Goal: Task Accomplishment & Management: Use online tool/utility

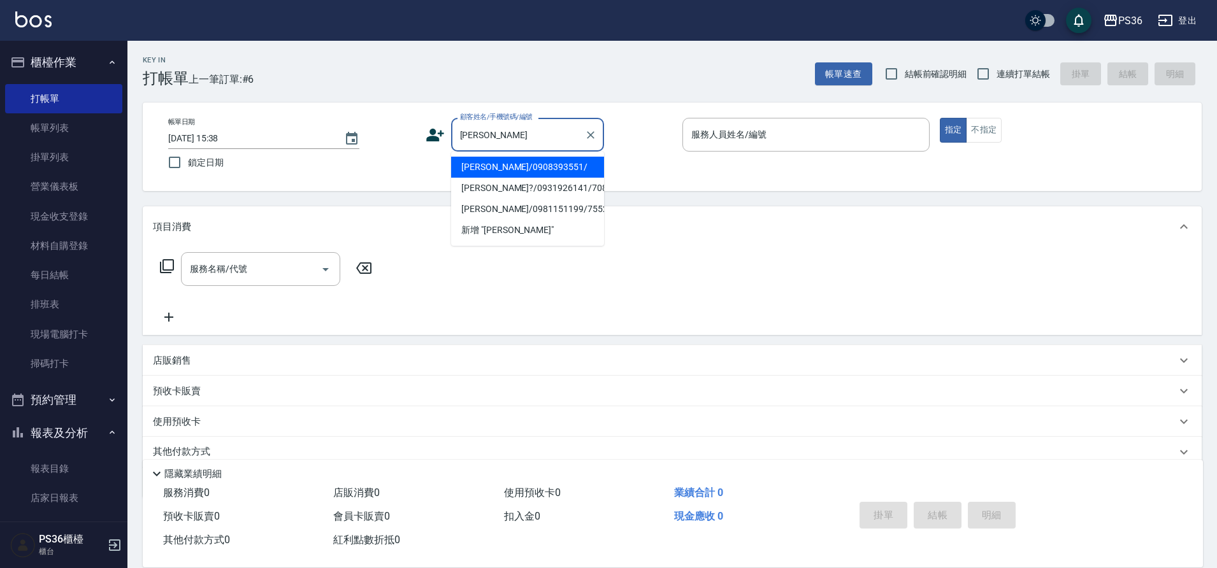
click at [500, 161] on li "黃裕庭/0908393551/" at bounding box center [527, 167] width 153 height 21
type input "黃裕庭/0908393551/"
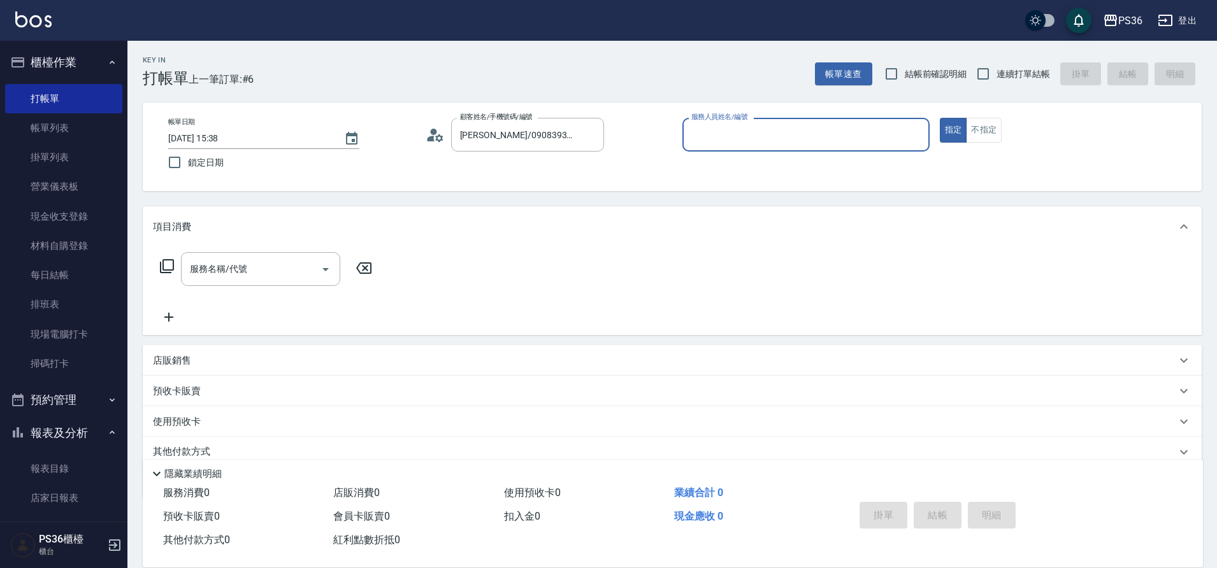
type input "EJ-7"
click at [436, 130] on circle at bounding box center [433, 132] width 6 height 6
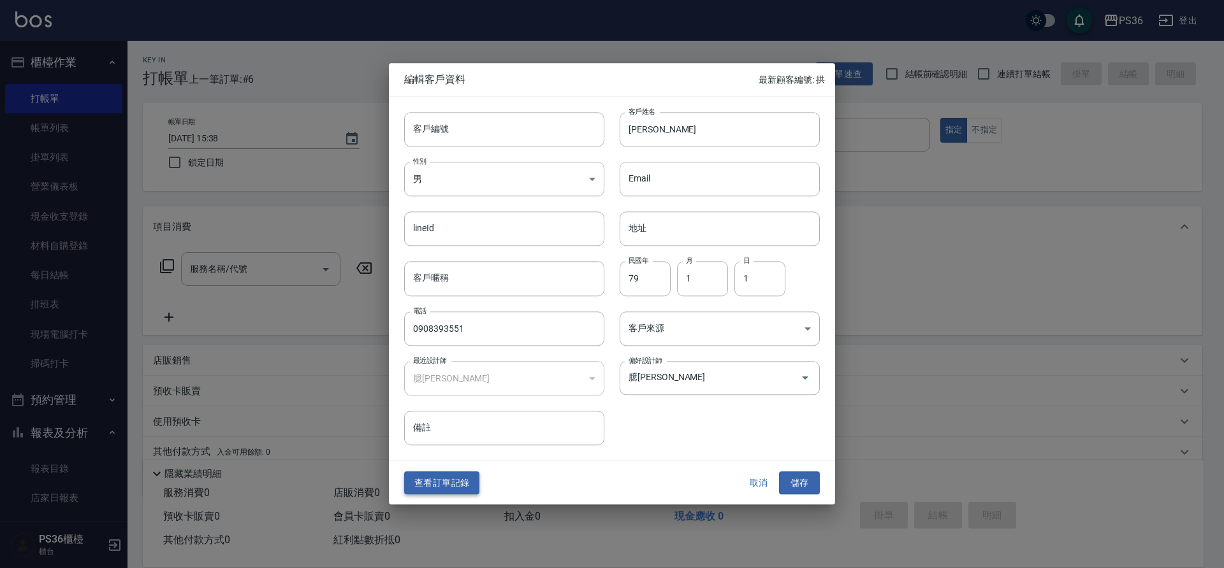
click at [447, 475] on button "查看訂單記錄" at bounding box center [441, 484] width 75 height 24
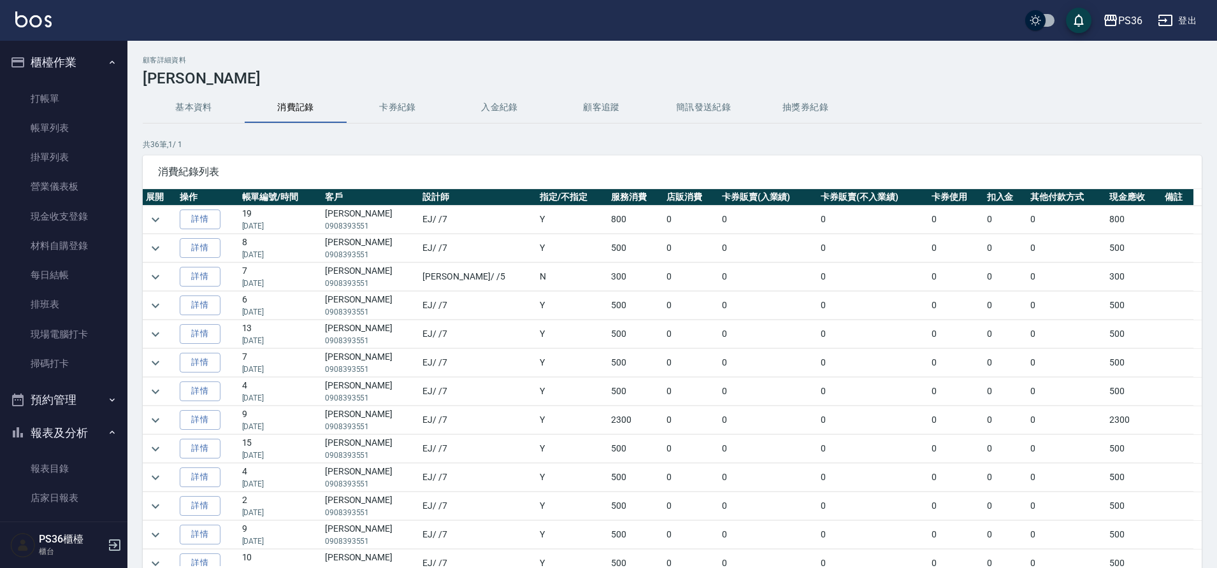
scroll to position [672, 0]
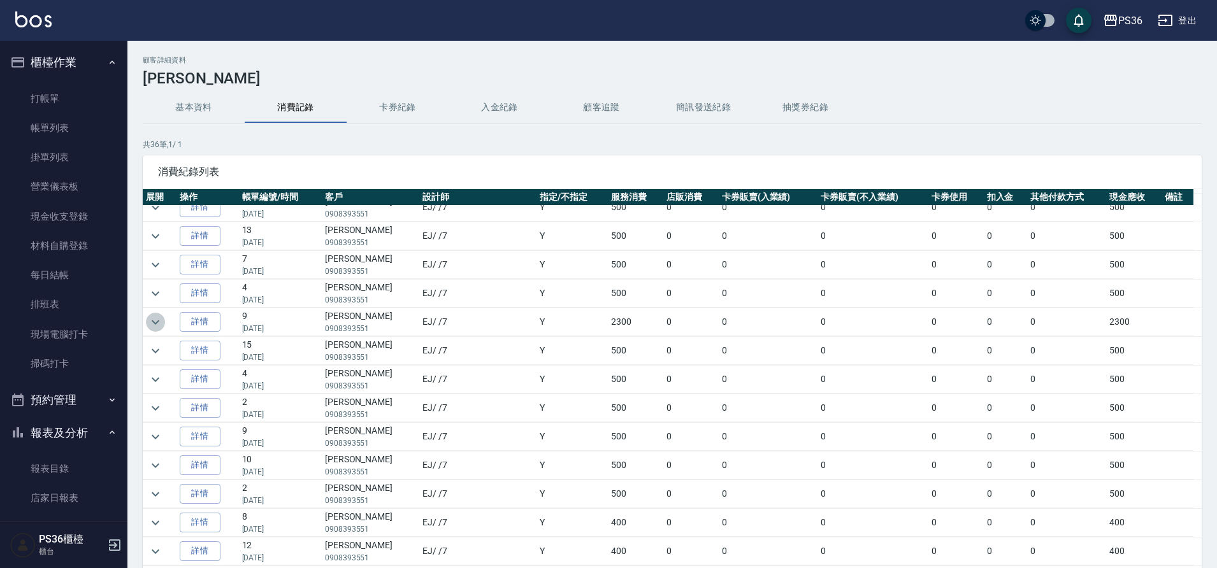
click at [157, 322] on icon "expand row" at bounding box center [156, 322] width 8 height 4
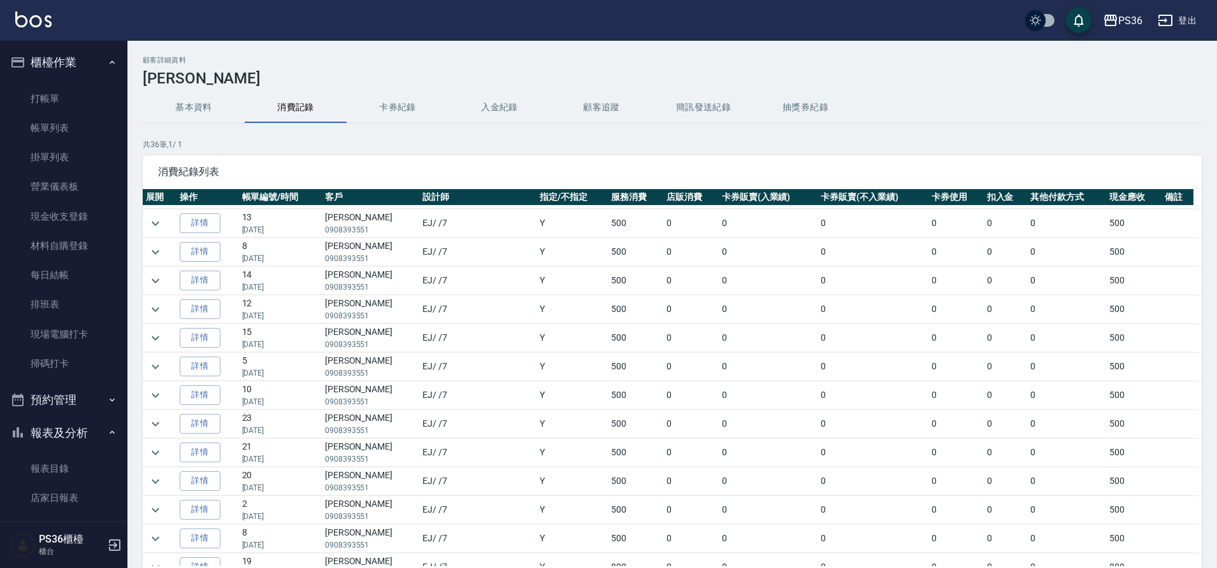
scroll to position [0, 0]
click at [155, 218] on icon "expand row" at bounding box center [155, 219] width 15 height 15
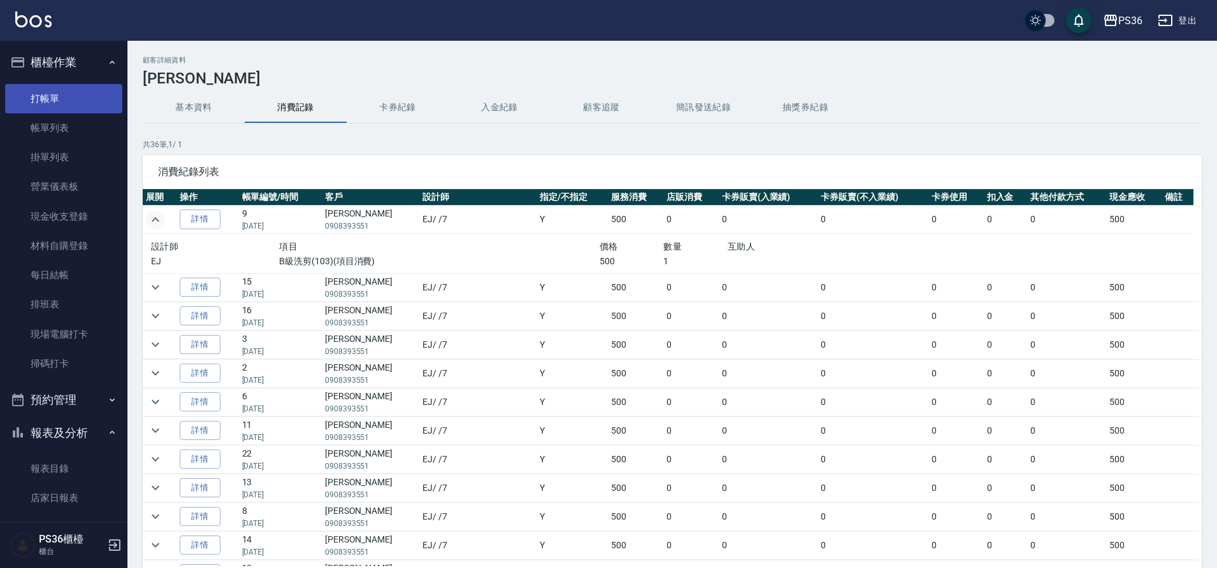
click at [63, 93] on link "打帳單" at bounding box center [63, 98] width 117 height 29
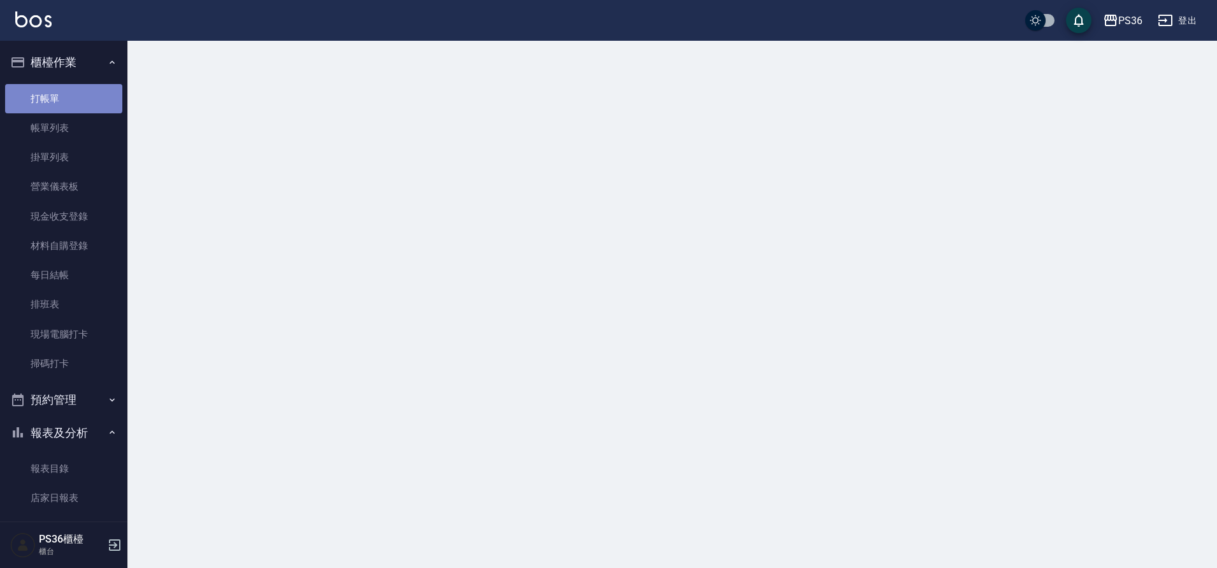
click at [63, 93] on link "打帳單" at bounding box center [63, 98] width 117 height 29
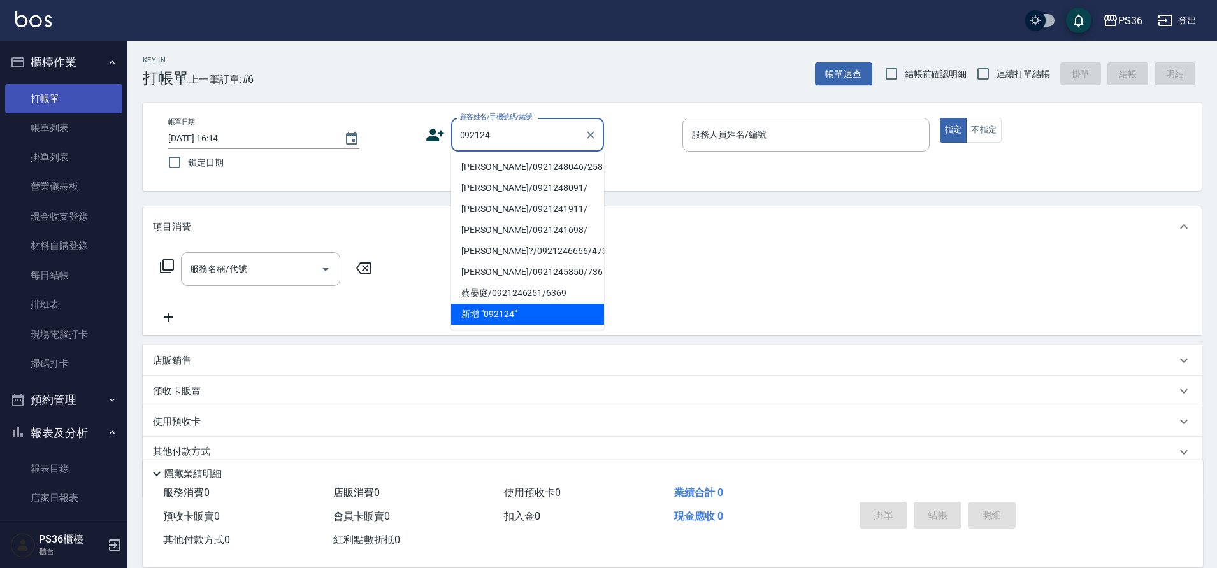
type input "092124"
click at [42, 87] on link "打帳單" at bounding box center [63, 98] width 117 height 29
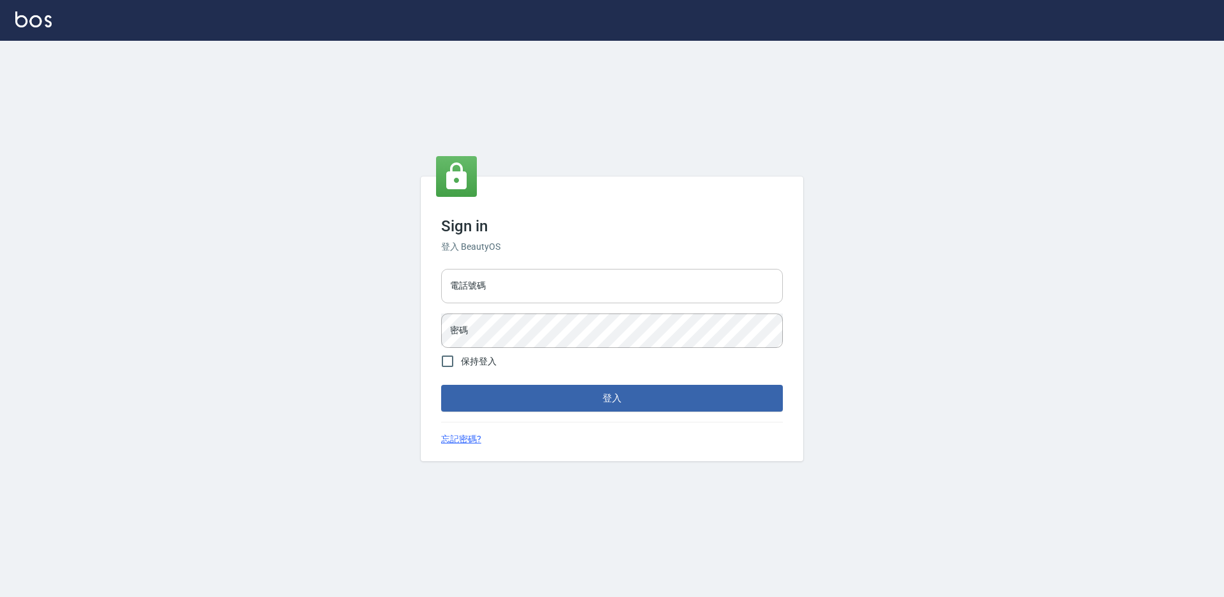
click at [505, 293] on input "電話號碼" at bounding box center [612, 286] width 342 height 34
type input "7805667"
click at [441, 385] on button "登入" at bounding box center [612, 398] width 342 height 27
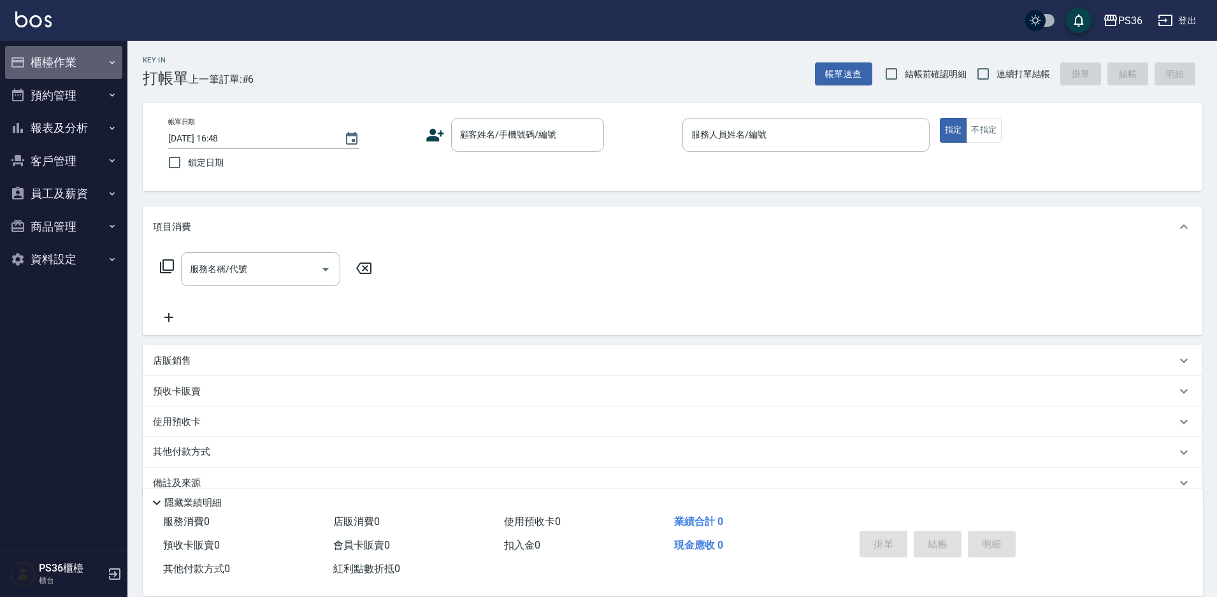
click at [73, 50] on button "櫃檯作業" at bounding box center [63, 62] width 117 height 33
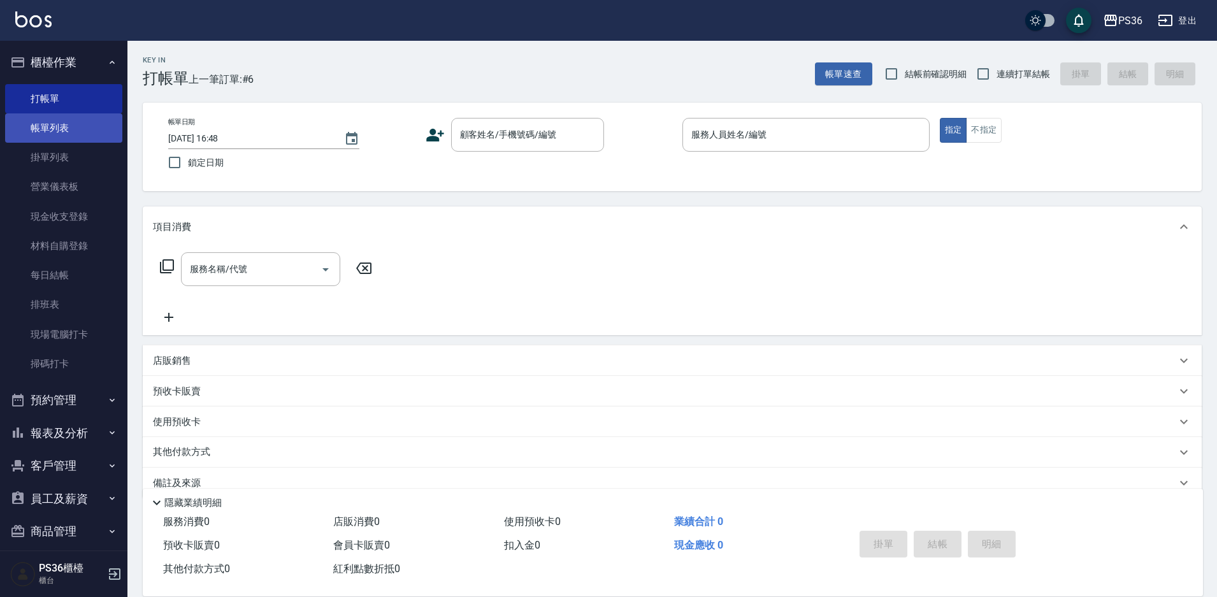
click at [70, 136] on link "帳單列表" at bounding box center [63, 127] width 117 height 29
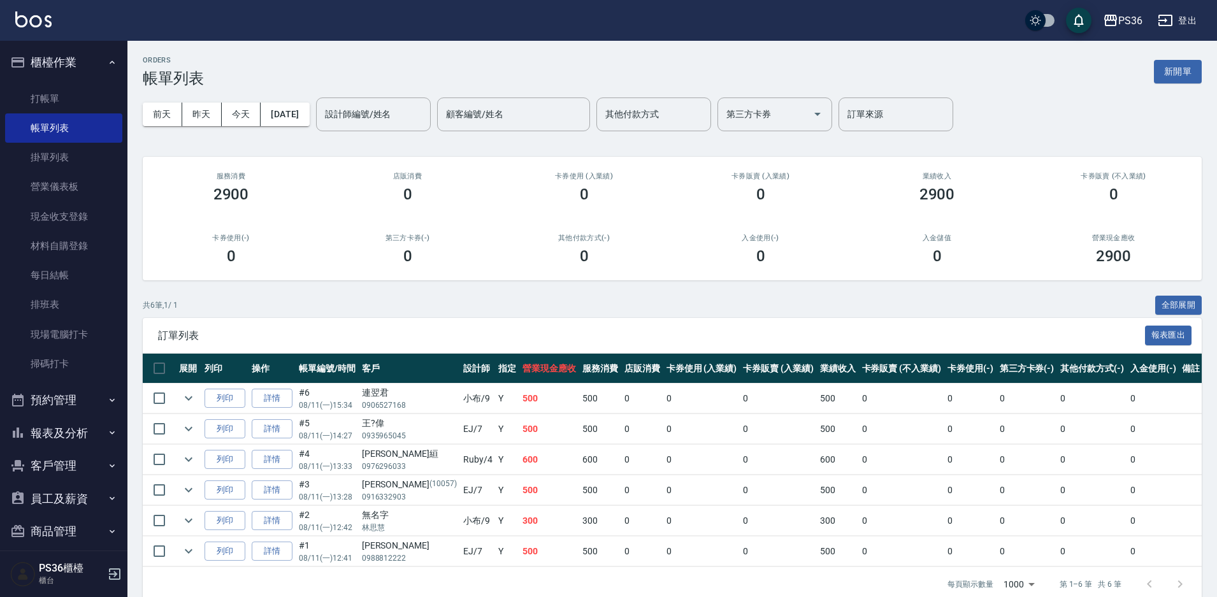
click at [61, 434] on button "報表及分析" at bounding box center [63, 433] width 117 height 33
click at [80, 537] on link "互助日報表" at bounding box center [63, 528] width 117 height 29
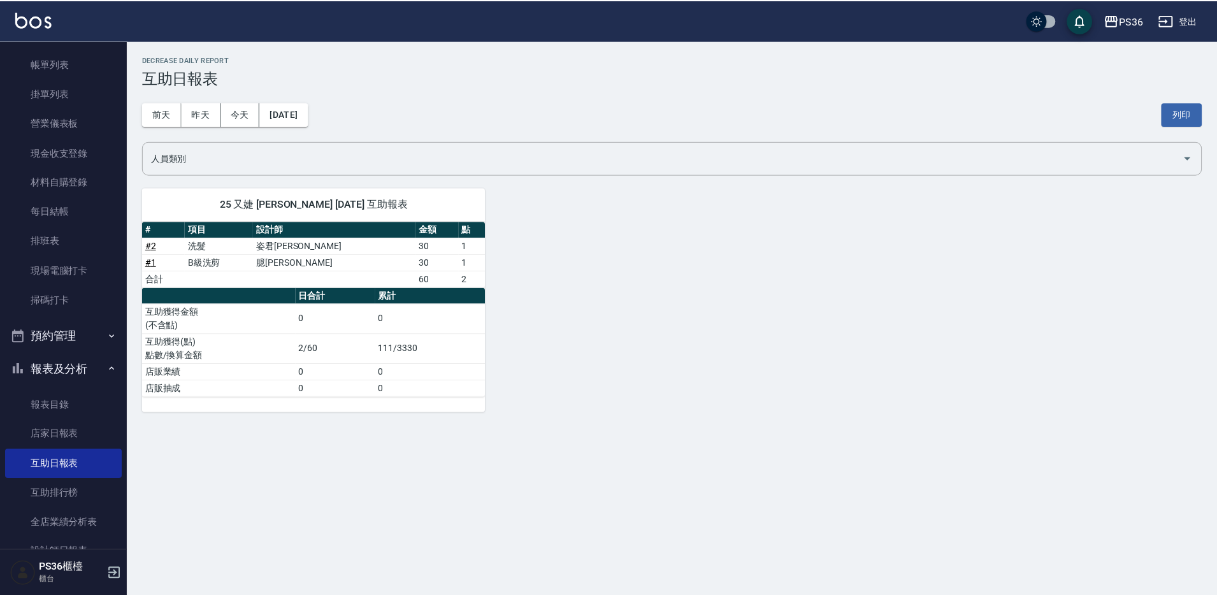
scroll to position [127, 0]
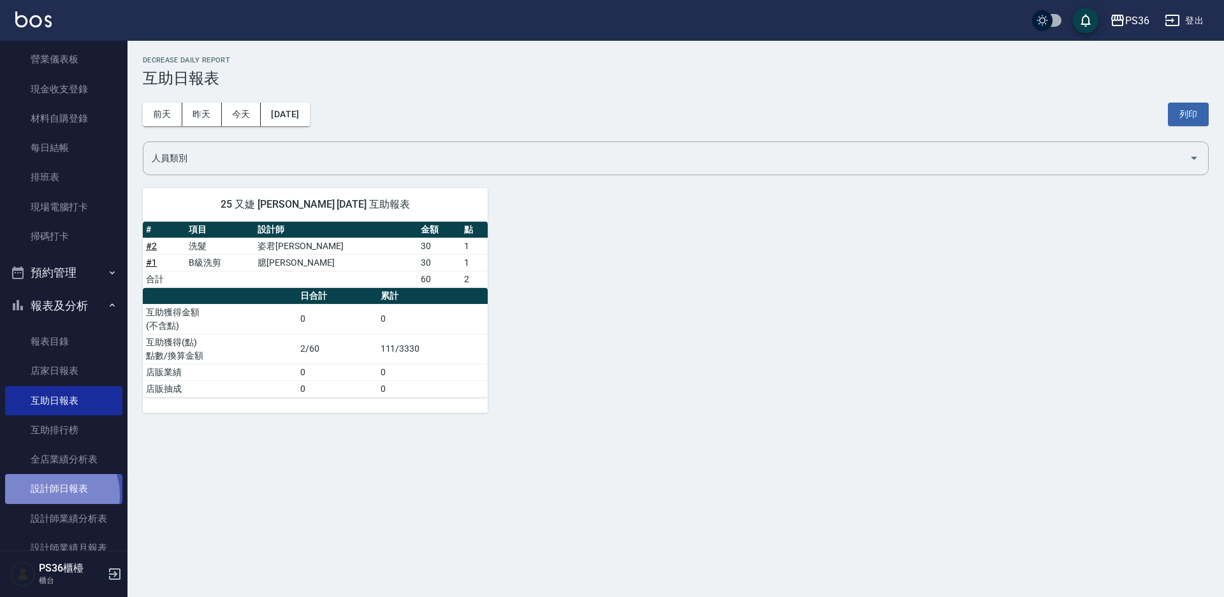
click at [50, 495] on link "設計師日報表" at bounding box center [63, 488] width 117 height 29
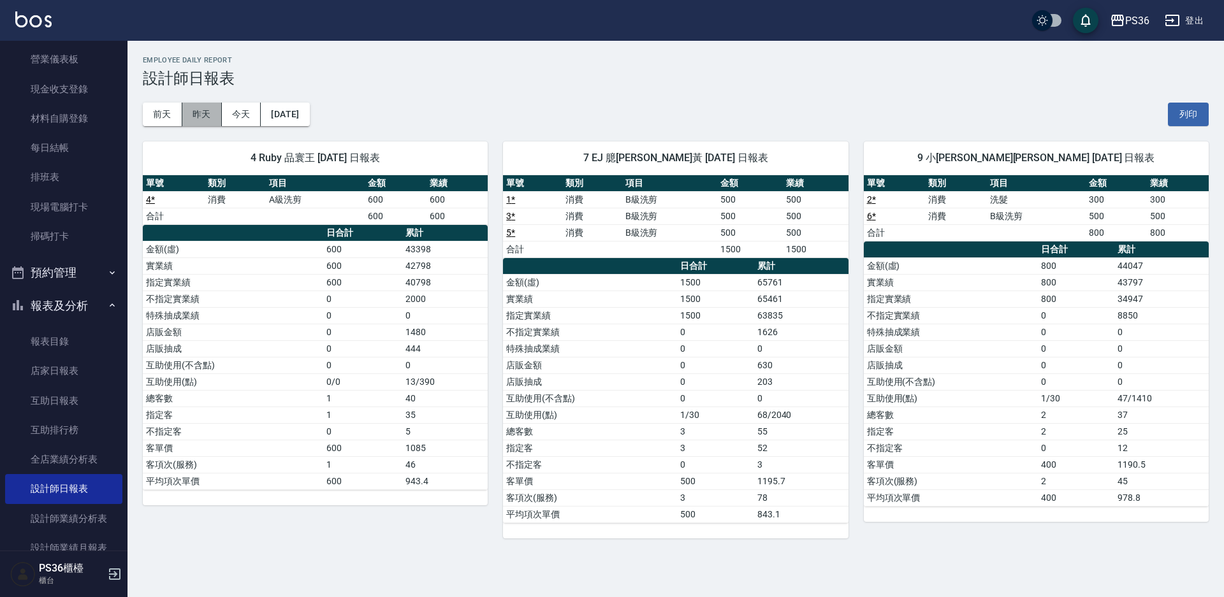
click at [186, 113] on button "昨天" at bounding box center [202, 115] width 40 height 24
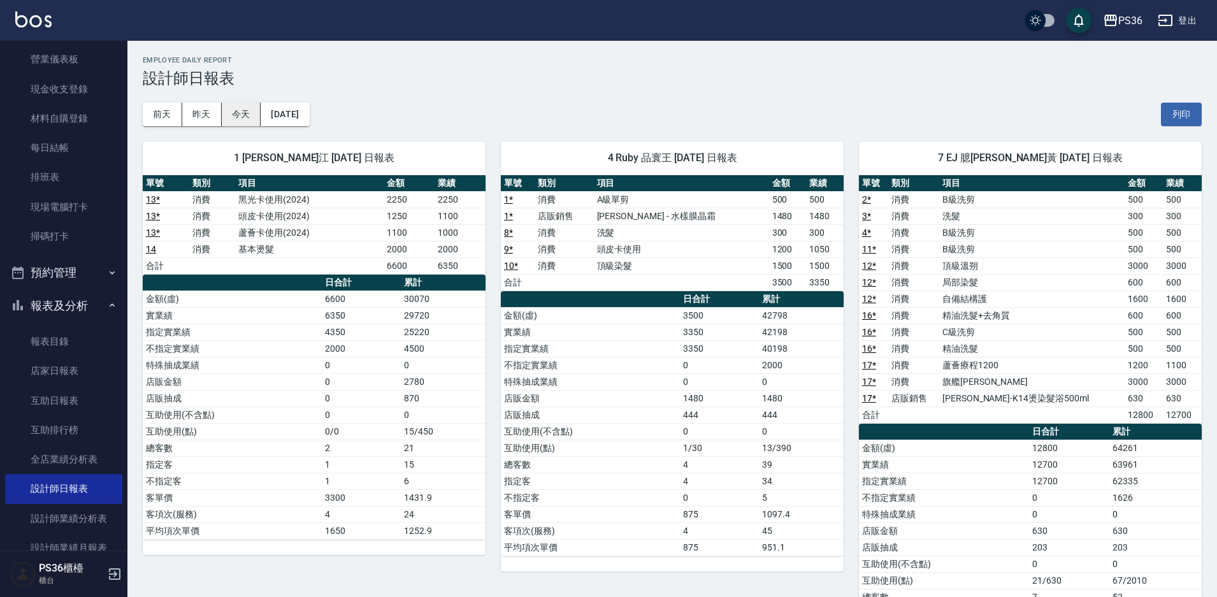
click at [233, 115] on button "今天" at bounding box center [242, 115] width 40 height 24
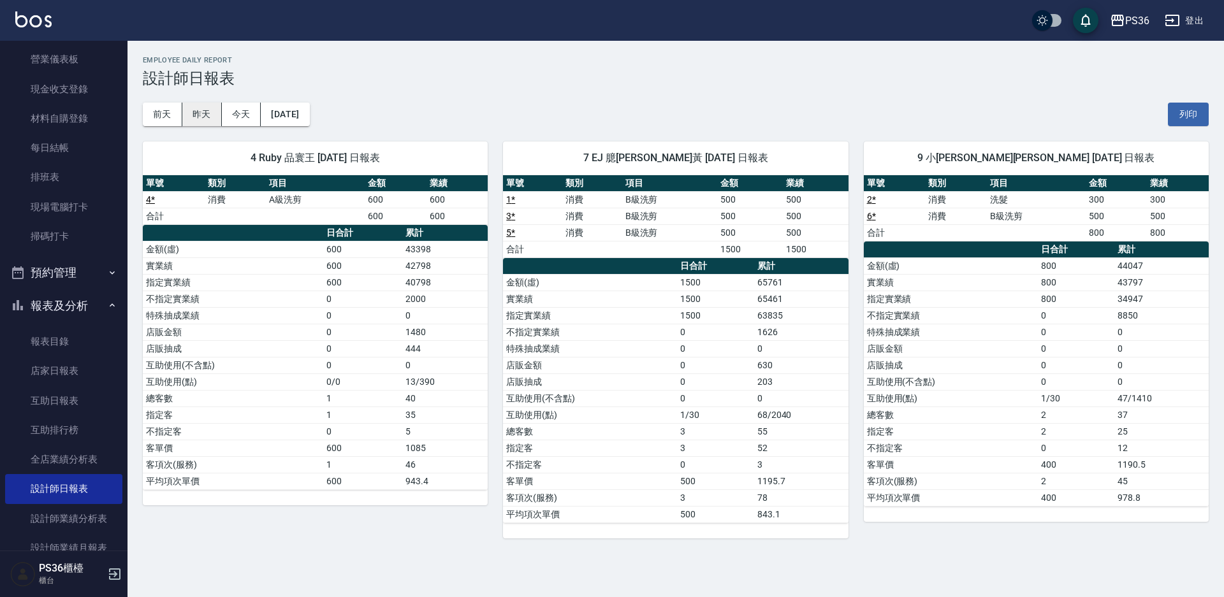
click at [203, 110] on button "昨天" at bounding box center [202, 115] width 40 height 24
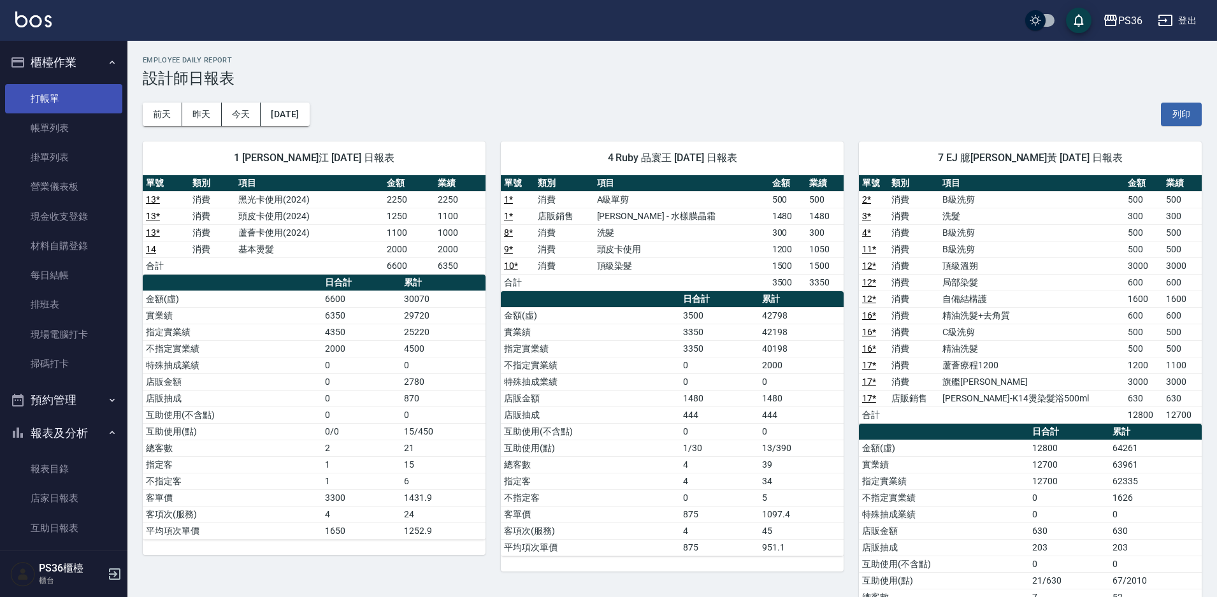
click at [70, 106] on link "打帳單" at bounding box center [63, 98] width 117 height 29
